Goal: Task Accomplishment & Management: Manage account settings

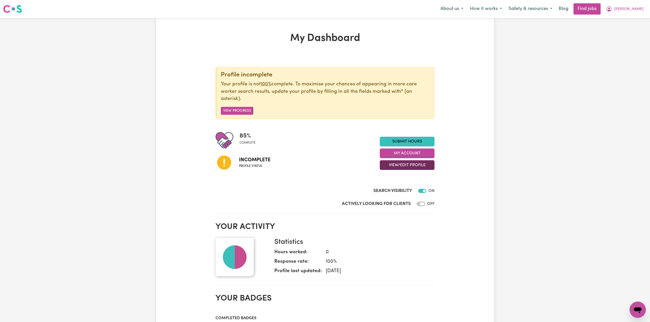
click at [388, 165] on button "View/Edit Profile" at bounding box center [407, 165] width 55 height 10
click at [394, 187] on link "Edit Profile" at bounding box center [404, 189] width 48 height 10
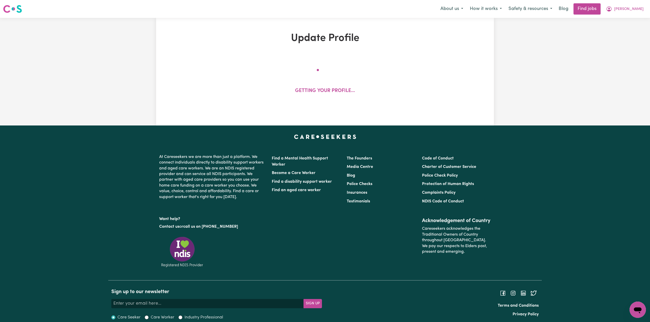
select select "[DEMOGRAPHIC_DATA]"
select select "[DEMOGRAPHIC_DATA] Citizen"
select select "Studying a healthcare related degree or qualification"
select select "40"
select select "45"
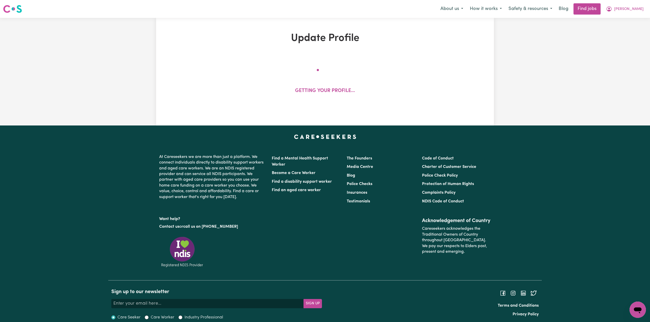
select select "52"
select select "70"
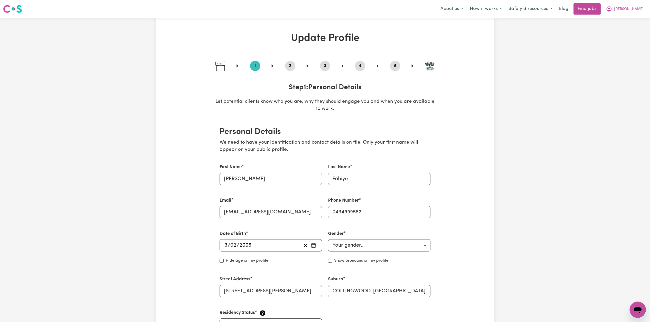
click at [328, 68] on button "3" at bounding box center [325, 66] width 10 height 7
select select "Certificate III (Individual Support)"
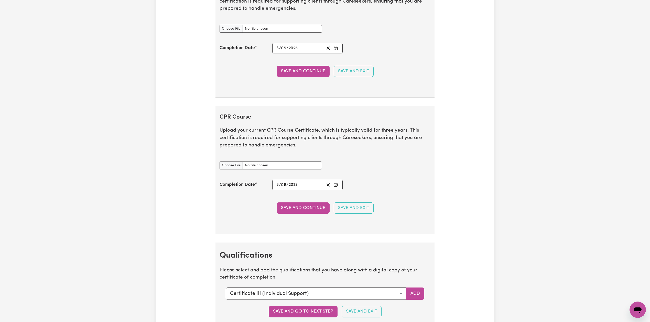
scroll to position [819, 0]
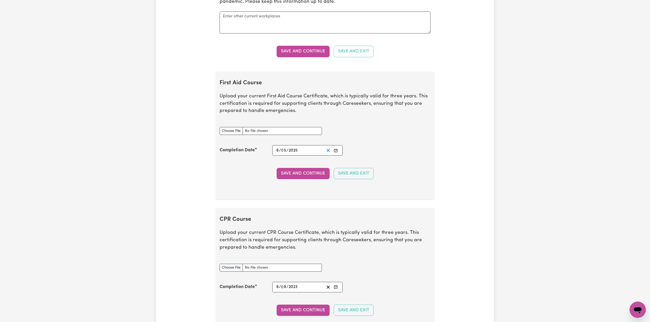
click at [327, 153] on icon "Clear date" at bounding box center [328, 150] width 5 height 5
click at [227, 135] on input "First Aid Course document" at bounding box center [271, 131] width 102 height 8
type input "C:\fakepath\[PERSON_NAME] First Aid Certificate 06092023.pdf"
click at [336, 151] on circle "Enter the Completion Date of your First Aid Course" at bounding box center [336, 151] width 1 height 1
click at [321, 84] on span "[DATE]" at bounding box center [317, 82] width 13 height 4
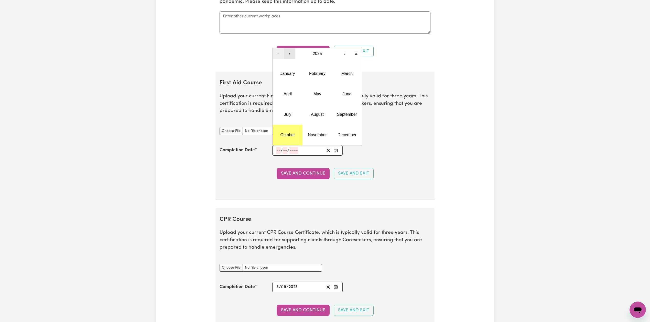
click at [285, 54] on button "‹" at bounding box center [289, 53] width 11 height 11
click at [291, 58] on button "‹" at bounding box center [289, 53] width 11 height 11
click at [343, 121] on button "September" at bounding box center [347, 114] width 30 height 20
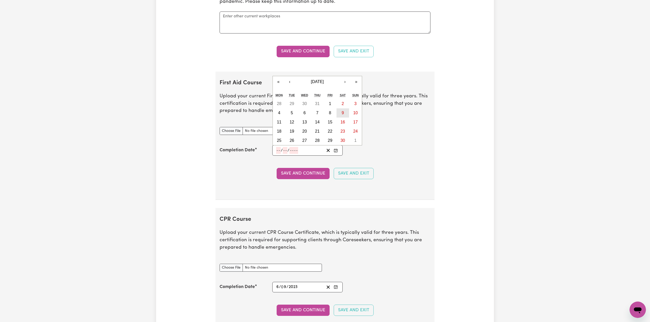
click at [340, 115] on button "9" at bounding box center [342, 112] width 13 height 9
type input "[DATE]"
type input "9"
type input "2023"
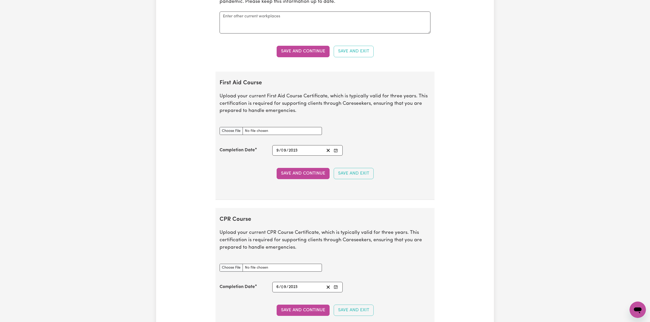
click at [337, 152] on rect "Enter the Completion Date of your First Aid Course" at bounding box center [335, 150] width 3 height 3
click at [304, 115] on abbr "6" at bounding box center [304, 113] width 2 height 4
type input "[DATE]"
type input "6"
click at [295, 179] on button "Save and Continue" at bounding box center [303, 173] width 53 height 11
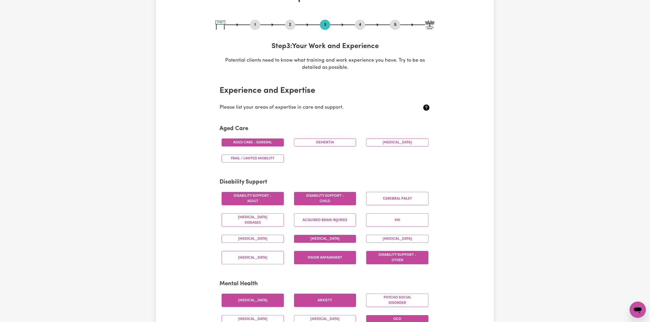
scroll to position [0, 0]
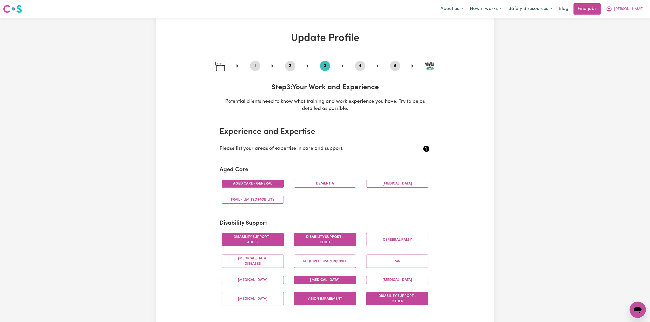
click at [396, 63] on button "5" at bounding box center [395, 66] width 10 height 7
select select "I am providing services privately on my own"
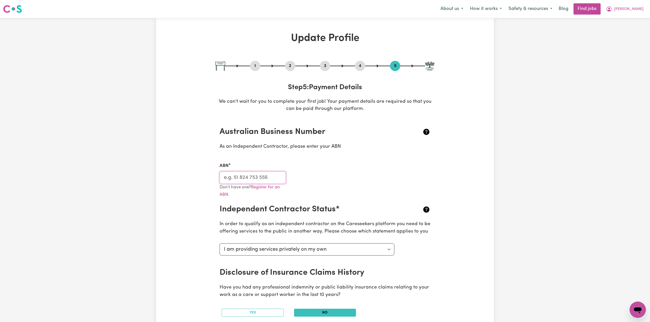
click at [234, 175] on input "ABN" at bounding box center [253, 178] width 66 height 12
click at [612, 7] on icon "My Account" at bounding box center [609, 9] width 6 height 6
click at [627, 39] on link "Logout" at bounding box center [626, 39] width 40 height 10
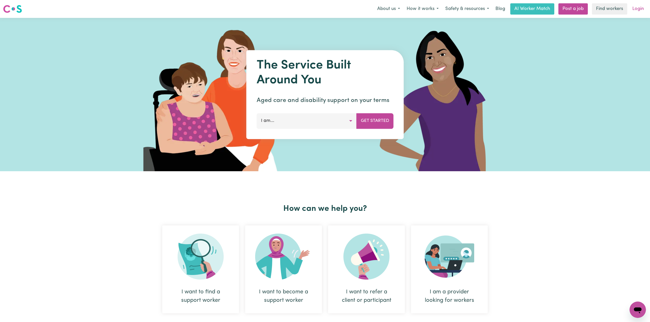
click at [637, 12] on link "Login" at bounding box center [638, 8] width 18 height 11
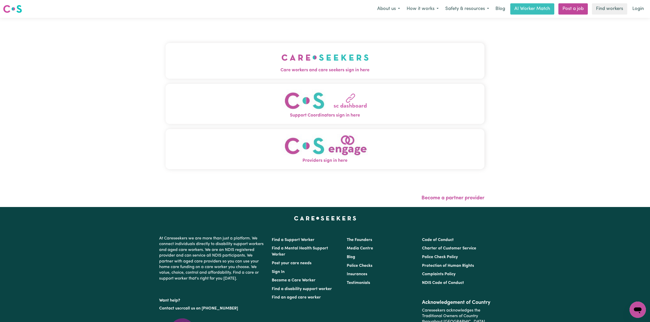
drag, startPoint x: 237, startPoint y: 41, endPoint x: 234, endPoint y: 47, distance: 6.9
click at [234, 47] on div "Care workers and care seekers sign in here Support Coordinators sign in here Pr…" at bounding box center [325, 108] width 319 height 161
click at [232, 49] on button "Care workers and care seekers sign in here" at bounding box center [325, 61] width 319 height 36
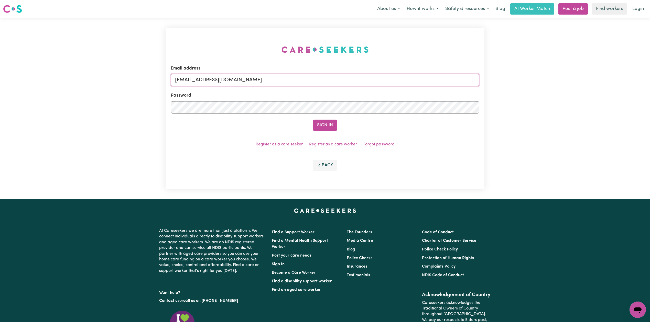
click at [218, 83] on input "[EMAIL_ADDRESS][DOMAIN_NAME]" at bounding box center [325, 80] width 309 height 12
drag, startPoint x: 202, startPoint y: 78, endPoint x: 348, endPoint y: 88, distance: 147.0
click at [349, 88] on form "Email address Superuser~[EMAIL_ADDRESS][DOMAIN_NAME] Password Sign In" at bounding box center [325, 98] width 309 height 66
type input "[EMAIL_ADDRESS][DOMAIN_NAME]"
click at [325, 126] on button "Sign In" at bounding box center [325, 125] width 25 height 11
